Goal: Transaction & Acquisition: Purchase product/service

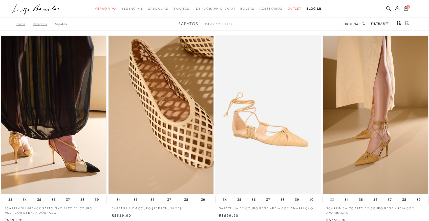
type input "[EMAIL_ADDRESS][DOMAIN_NAME]"
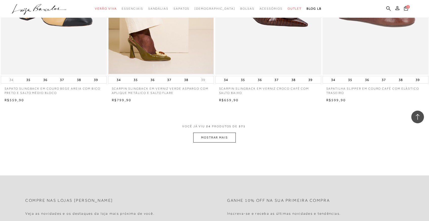
scroll to position [1092, 0]
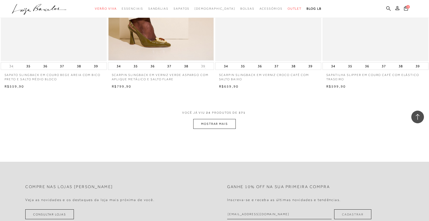
click at [387, 8] on icon at bounding box center [388, 8] width 5 height 5
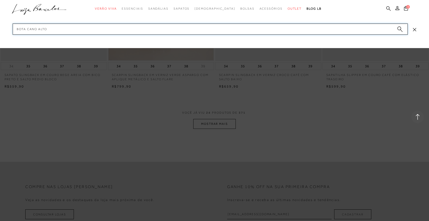
type input "BOTA CANO ALTO"
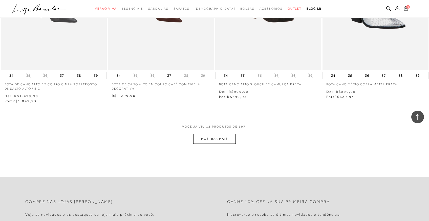
scroll to position [536, 0]
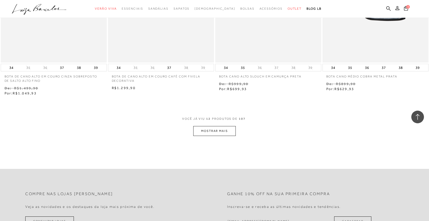
click at [235, 130] on button "MOSTRAR MAIS" at bounding box center [214, 131] width 42 height 10
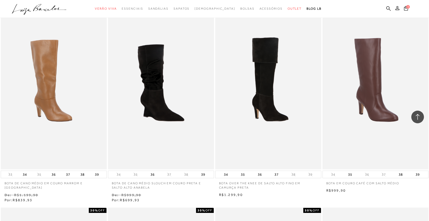
scroll to position [627, 0]
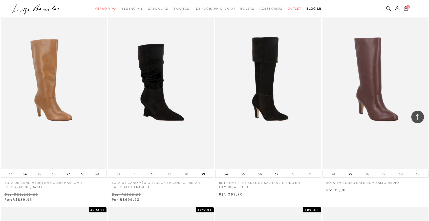
click at [260, 120] on img at bounding box center [268, 89] width 105 height 157
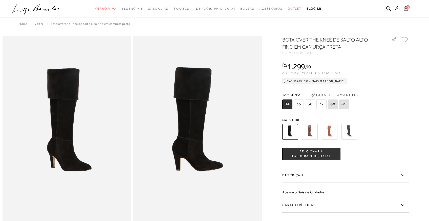
click at [351, 129] on img at bounding box center [349, 132] width 16 height 16
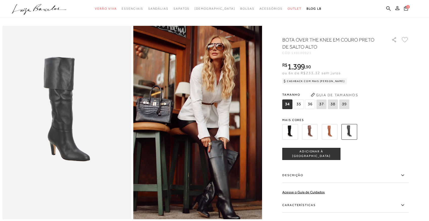
scroll to position [20, 0]
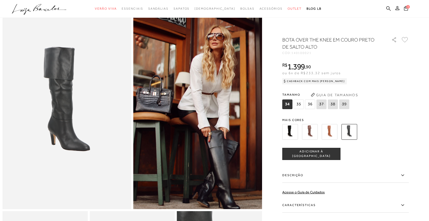
click at [300, 104] on span "35" at bounding box center [298, 104] width 10 height 10
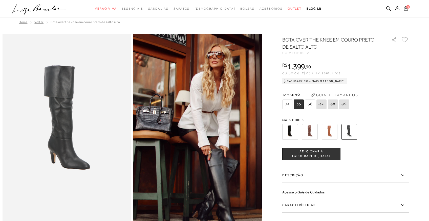
scroll to position [0, 0]
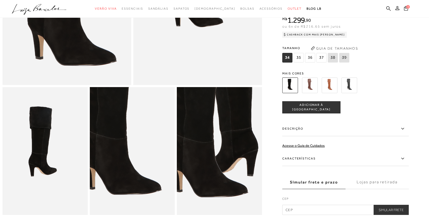
scroll to position [152, 0]
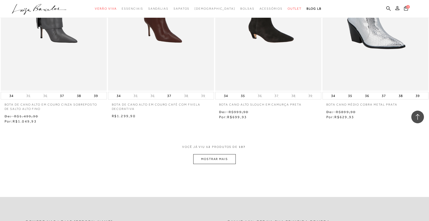
scroll to position [516, 0]
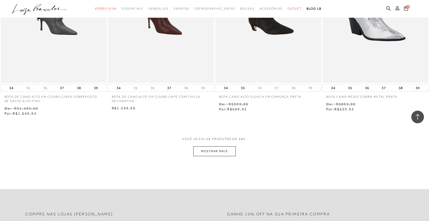
click at [216, 149] on button "MOSTRAR MAIS" at bounding box center [214, 151] width 42 height 10
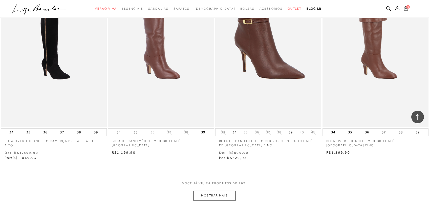
scroll to position [1072, 0]
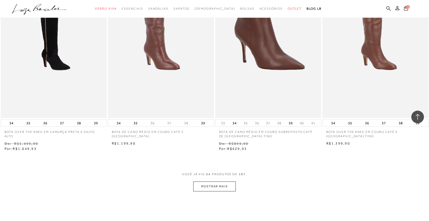
click at [221, 186] on button "MOSTRAR MAIS" at bounding box center [214, 186] width 42 height 10
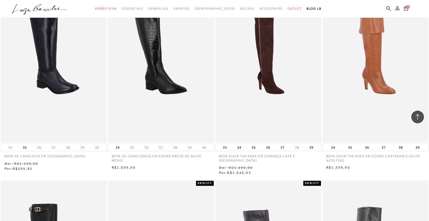
scroll to position [1436, 0]
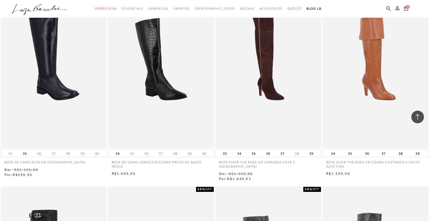
click at [394, 74] on img at bounding box center [375, 68] width 105 height 157
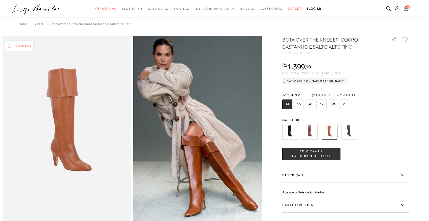
click at [349, 130] on img at bounding box center [349, 132] width 16 height 16
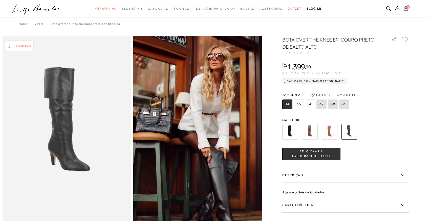
click at [297, 104] on span "35" at bounding box center [298, 104] width 10 height 10
click at [306, 154] on span "ADICIONAR À [GEOGRAPHIC_DATA]" at bounding box center [311, 153] width 58 height 9
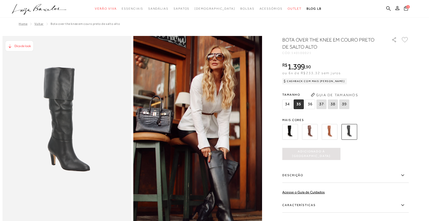
click at [406, 9] on icon at bounding box center [406, 8] width 4 height 5
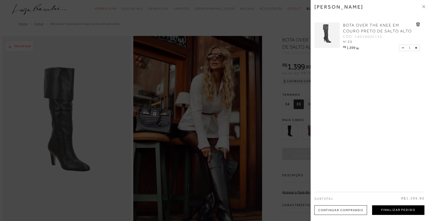
click at [399, 209] on button "Finalizar Pedido" at bounding box center [398, 210] width 52 height 10
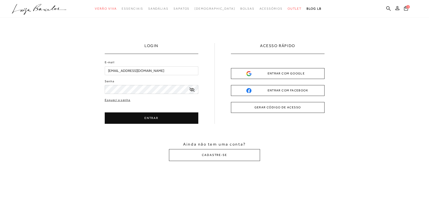
type input "[EMAIL_ADDRESS][DOMAIN_NAME]"
click at [156, 119] on button "ENTRAR" at bounding box center [152, 117] width 94 height 11
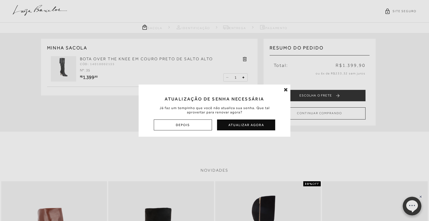
click at [286, 89] on icon at bounding box center [286, 89] width 4 height 5
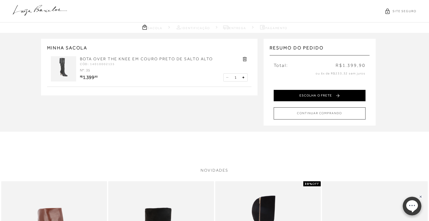
click at [296, 96] on button "ESCOLHA O FRETE" at bounding box center [320, 95] width 92 height 11
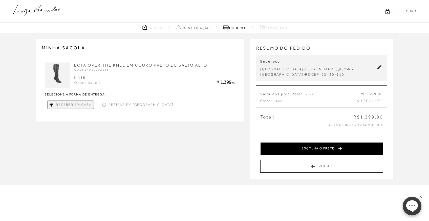
click at [325, 149] on button "ESCOLHA O FRETE" at bounding box center [321, 148] width 123 height 13
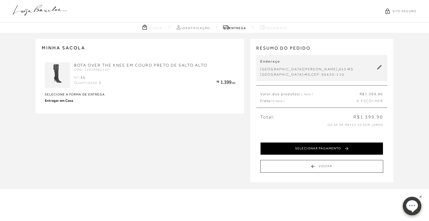
click at [325, 150] on button "SELECIONAR PAGAMENTO" at bounding box center [321, 148] width 123 height 13
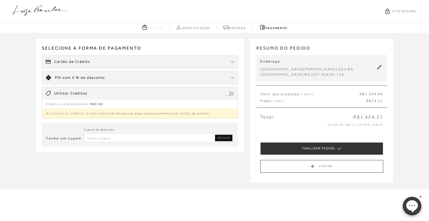
click at [233, 62] on img at bounding box center [232, 62] width 3 height 2
click at [152, 61] on div "Cartão de Crédito" at bounding box center [140, 61] width 196 height 13
click at [82, 62] on span "Cartão de Crédito" at bounding box center [72, 61] width 36 height 5
click at [82, 63] on span "Cartão de Crédito" at bounding box center [72, 61] width 36 height 5
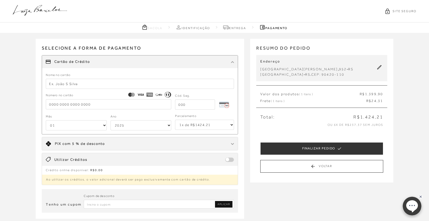
click at [91, 82] on input "text" at bounding box center [140, 84] width 188 height 10
click at [101, 85] on input "text" at bounding box center [140, 84] width 188 height 10
type input "Fabiane V Marafiga"
click at [81, 107] on input "tel" at bounding box center [108, 104] width 125 height 10
type input "[CREDIT_CARD_NUMBER]"
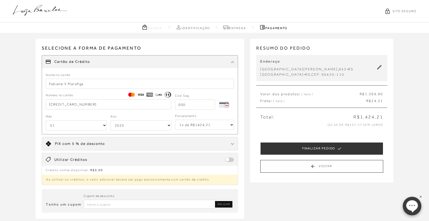
click at [190, 102] on input "tel" at bounding box center [195, 104] width 40 height 10
type input "499"
click at [104, 125] on select "01 02 03 04 05 06 07 08 09 10 11 12" at bounding box center [76, 125] width 61 height 10
select select "04"
click at [169, 125] on select "2025 2026 2027 2028 2029 2030 2031 2032 2033 2034 2035 2036 2037 2038 2039 2040…" at bounding box center [140, 125] width 61 height 10
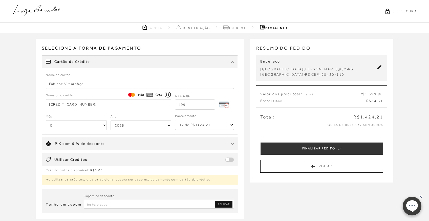
select select "2028"
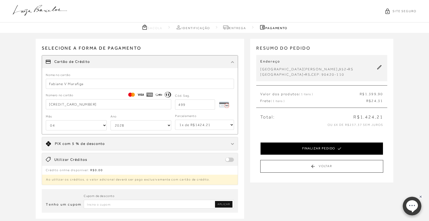
click at [330, 148] on button "FINALIZAR PEDIDO" at bounding box center [321, 148] width 123 height 13
select select "04"
select select "2028"
